Goal: Task Accomplishment & Management: Complete application form

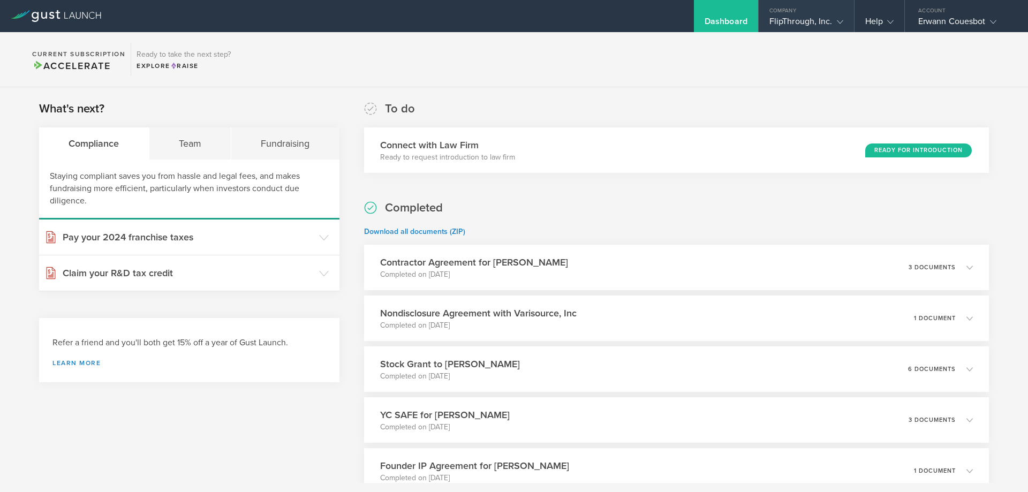
click at [816, 15] on div "Company" at bounding box center [806, 8] width 95 height 16
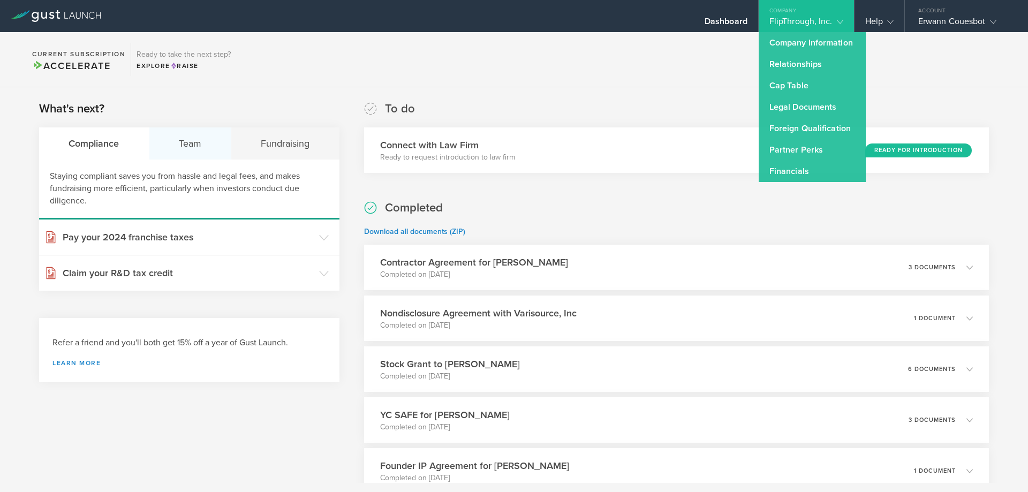
click at [211, 155] on div "Team" at bounding box center [190, 143] width 82 height 32
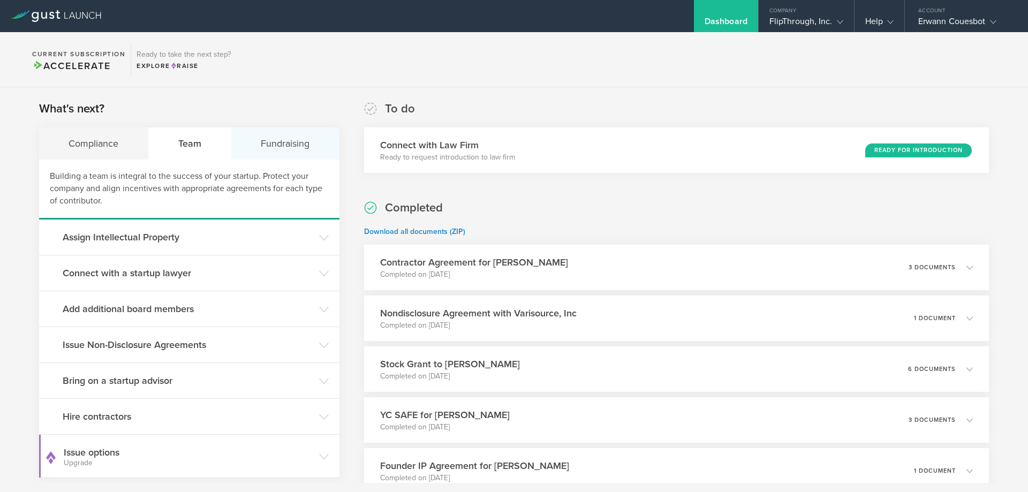
click at [266, 139] on div "Fundraising" at bounding box center [285, 143] width 108 height 32
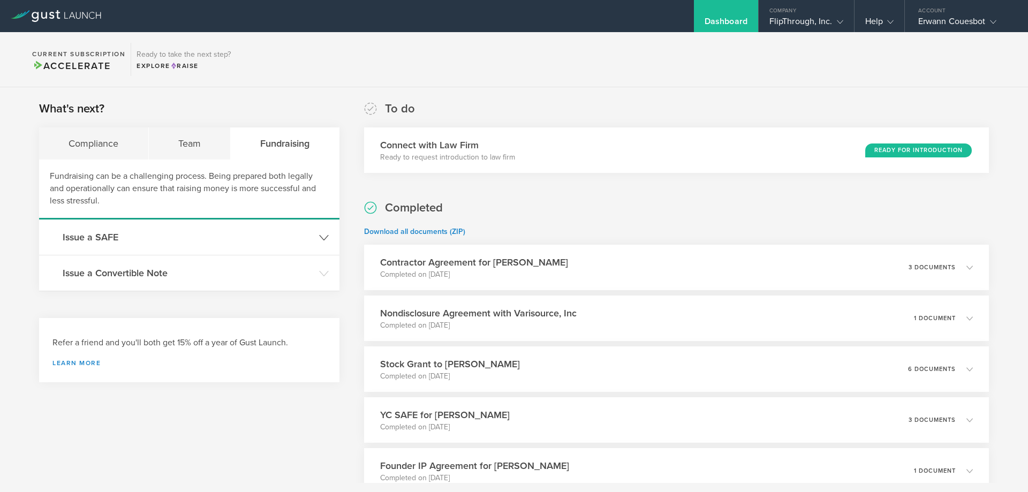
click at [109, 241] on h3 "Issue a SAFE" at bounding box center [188, 237] width 251 height 14
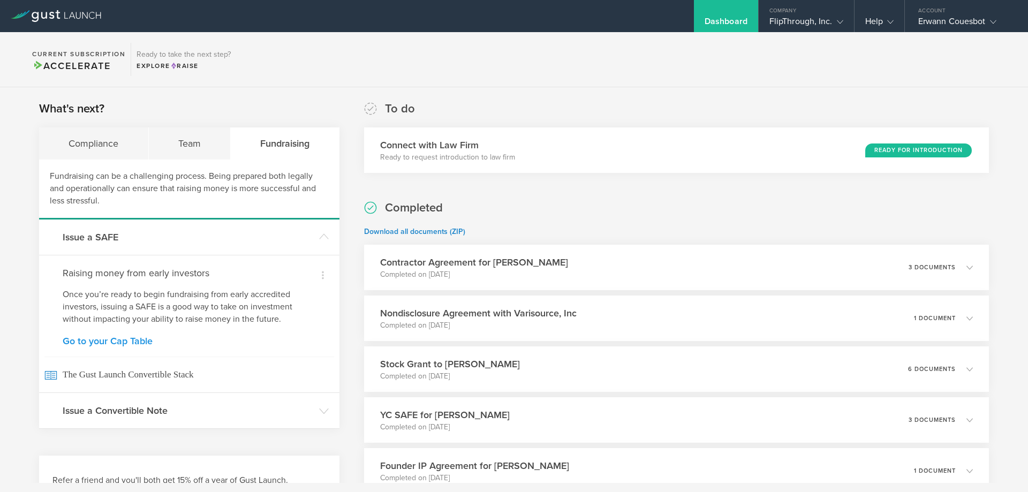
click at [141, 337] on link "Go to your Cap Table" at bounding box center [189, 341] width 253 height 10
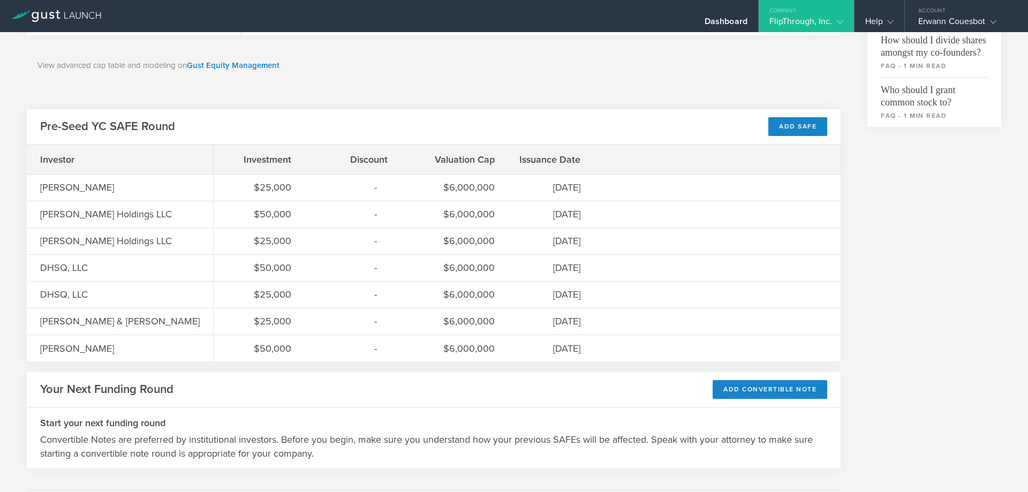
scroll to position [424, 0]
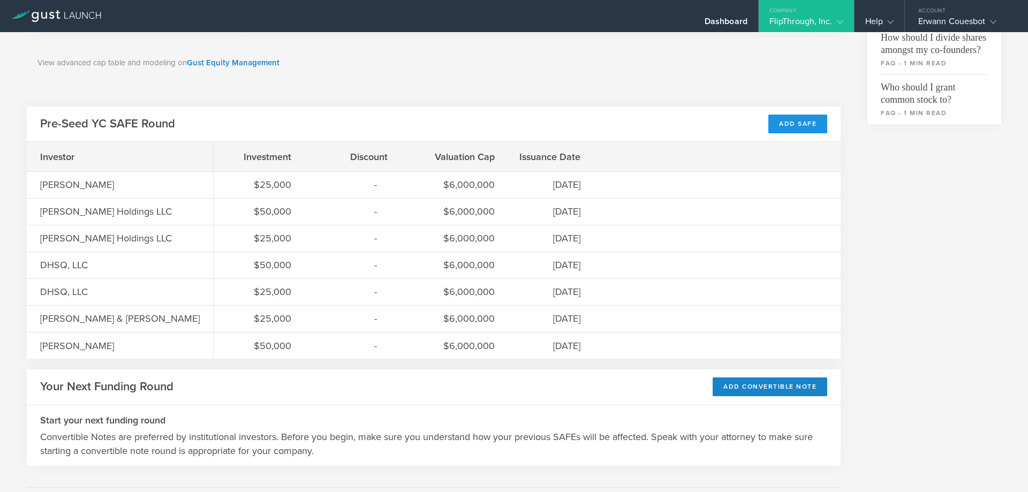
click at [800, 120] on div "Add SAFE" at bounding box center [797, 124] width 59 height 19
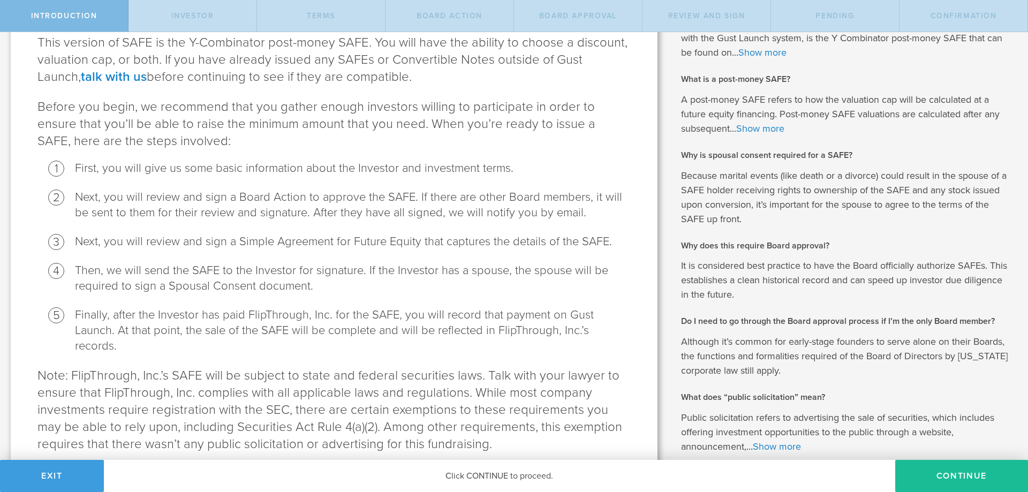
scroll to position [192, 0]
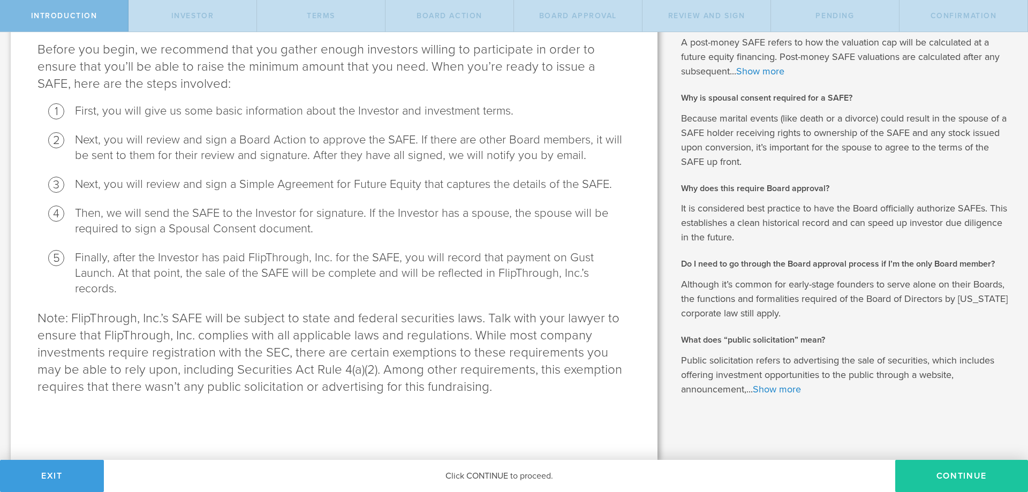
click at [994, 478] on button "Continue" at bounding box center [961, 476] width 133 height 32
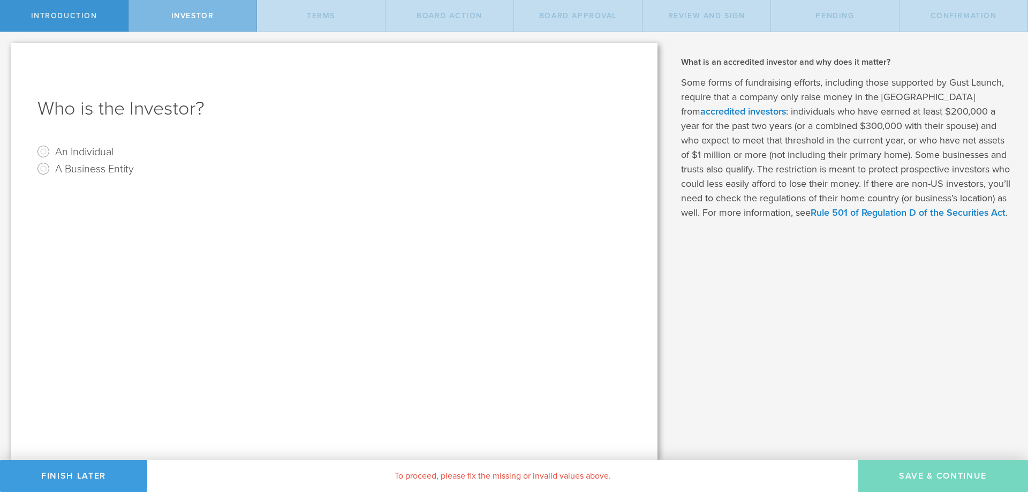
click at [71, 150] on label "An Individual" at bounding box center [84, 151] width 58 height 16
click at [52, 150] on input "An Individual" at bounding box center [43, 151] width 17 height 17
radio input "true"
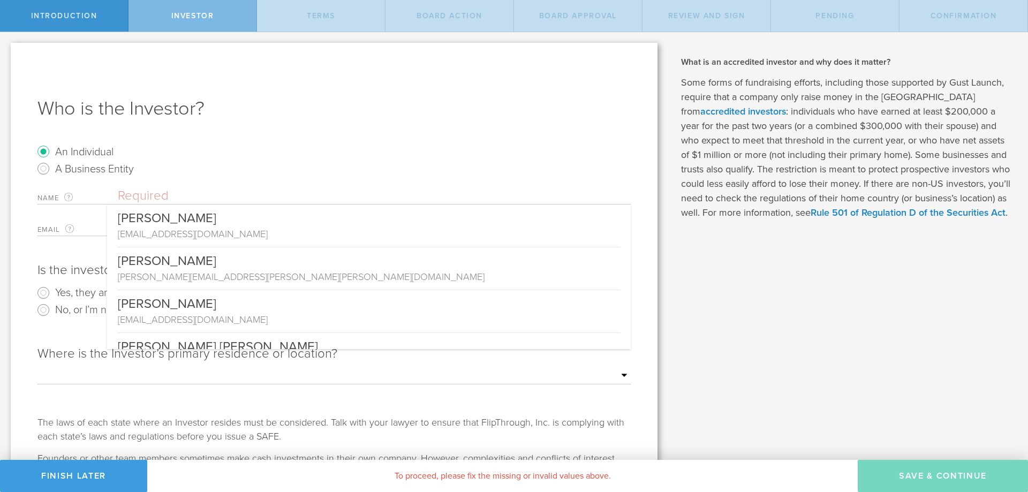
click at [155, 193] on input "text" at bounding box center [374, 196] width 513 height 16
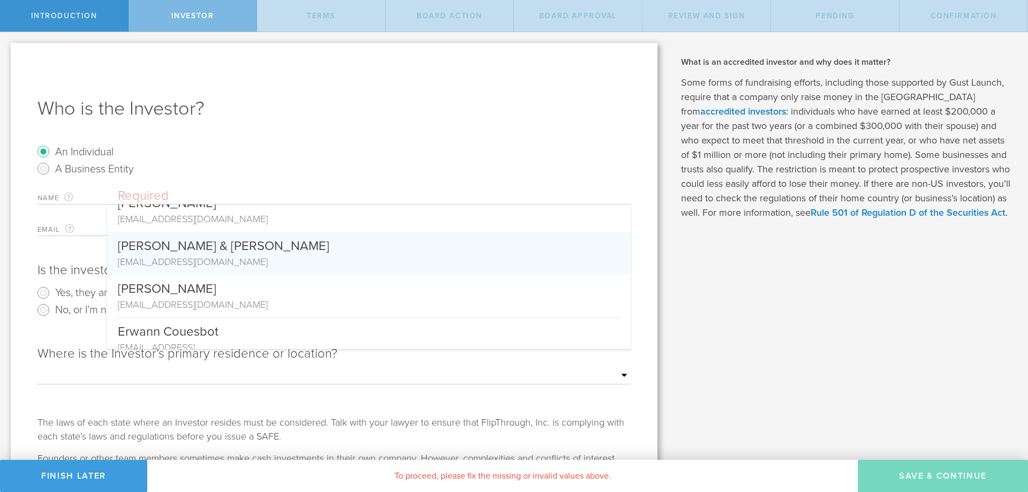
scroll to position [279, 0]
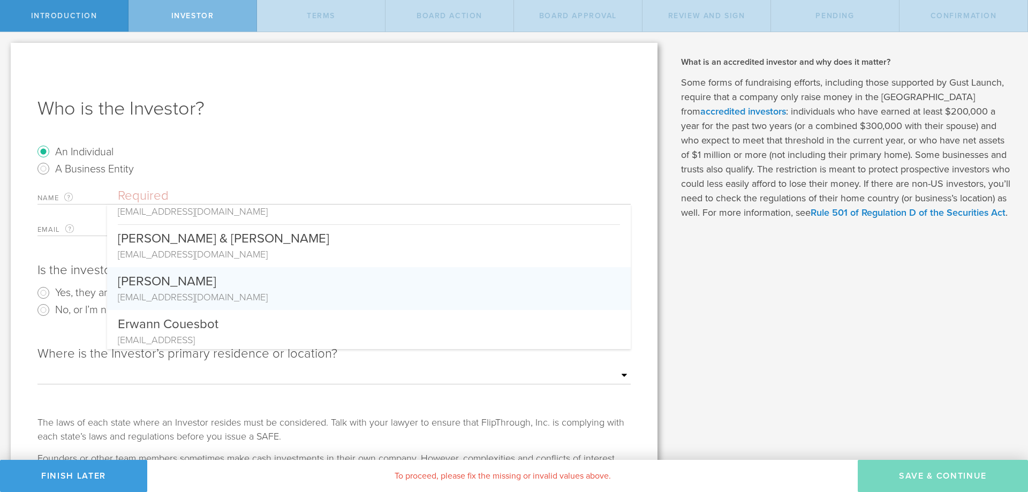
click at [169, 284] on div "[PERSON_NAME]" at bounding box center [369, 278] width 502 height 23
type input "[PERSON_NAME]"
type input "drew@botanicalgrp.com"
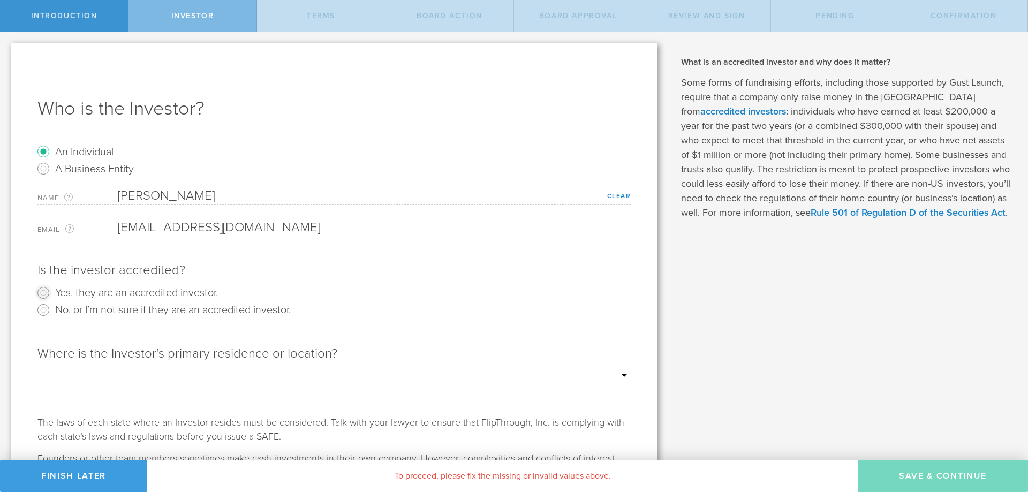
click at [43, 290] on input "Yes, they are an accredited investor." at bounding box center [43, 292] width 17 height 17
radio input "true"
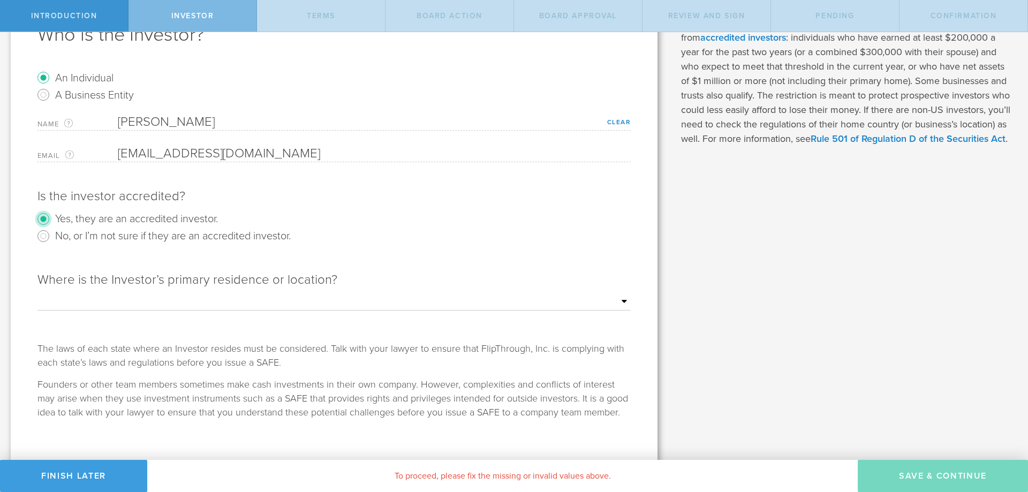
scroll to position [81, 0]
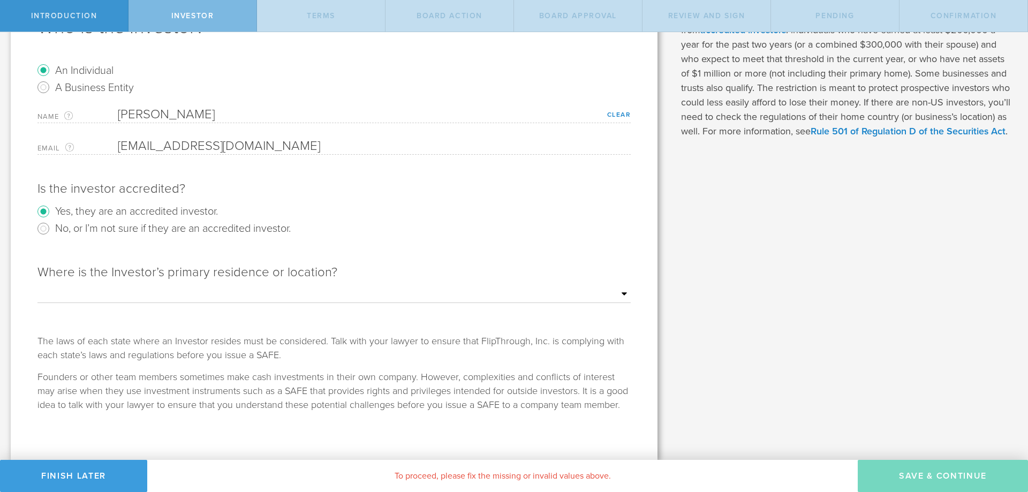
click at [37, 286] on select "Outside of the US Alabama Alaska Arizona Arkansas California Colorado Connectic…" at bounding box center [333, 294] width 593 height 16
click at [306, 354] on div "The laws of each state where an Investor resides must be considered. Talk with …" at bounding box center [333, 348] width 593 height 28
click at [37, 286] on select "Outside of the US Alabama Alaska Arizona Arkansas California Colorado Connectic…" at bounding box center [333, 294] width 593 height 16
drag, startPoint x: 347, startPoint y: 288, endPoint x: 252, endPoint y: 369, distance: 124.9
click at [252, 369] on div "Is the investor accredited? Yes, they are an accredited investor. No, or I’m no…" at bounding box center [333, 291] width 593 height 242
